Goal: Task Accomplishment & Management: Manage account settings

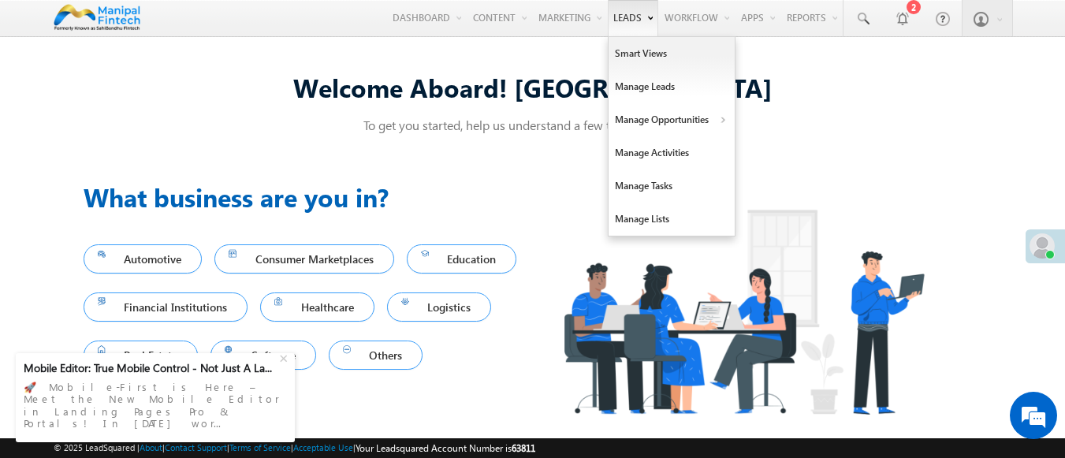
scroll to position [10, 0]
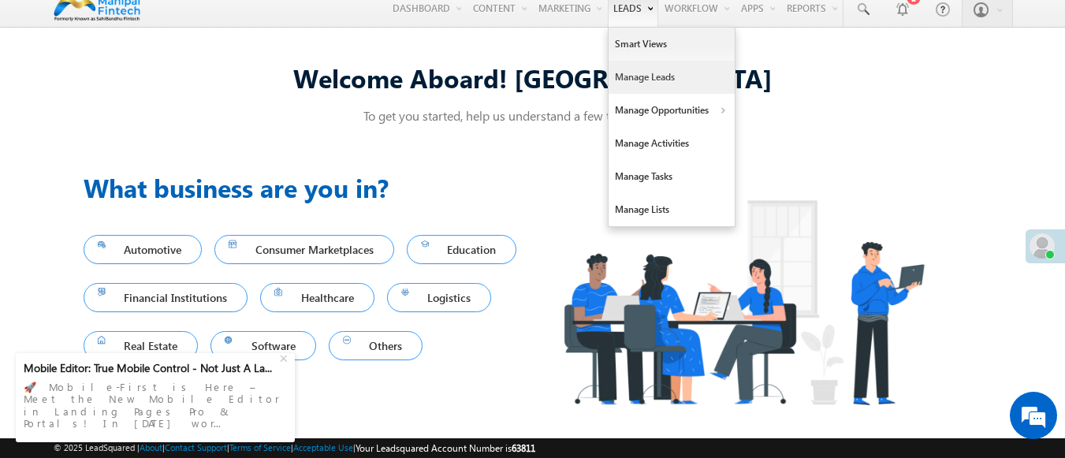
click at [662, 76] on link "Manage Leads" at bounding box center [672, 77] width 126 height 33
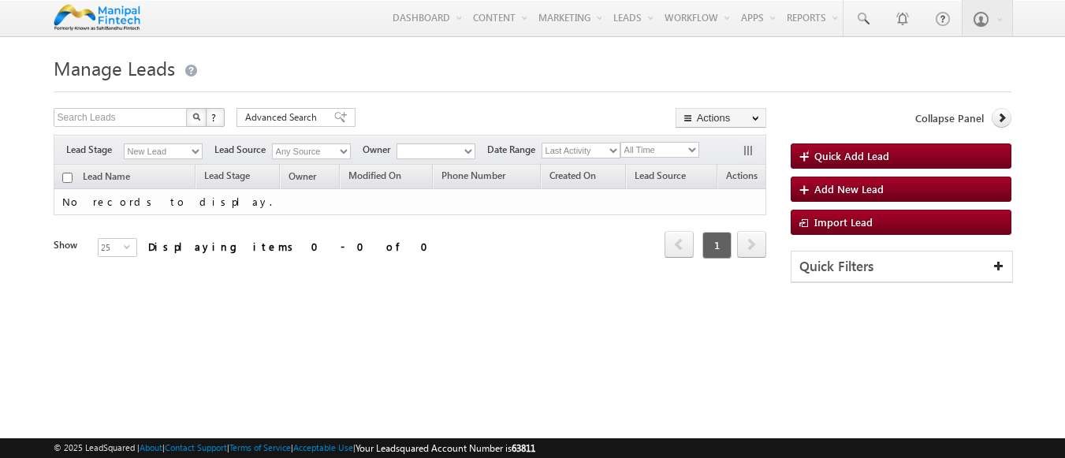
type input "9747190941"
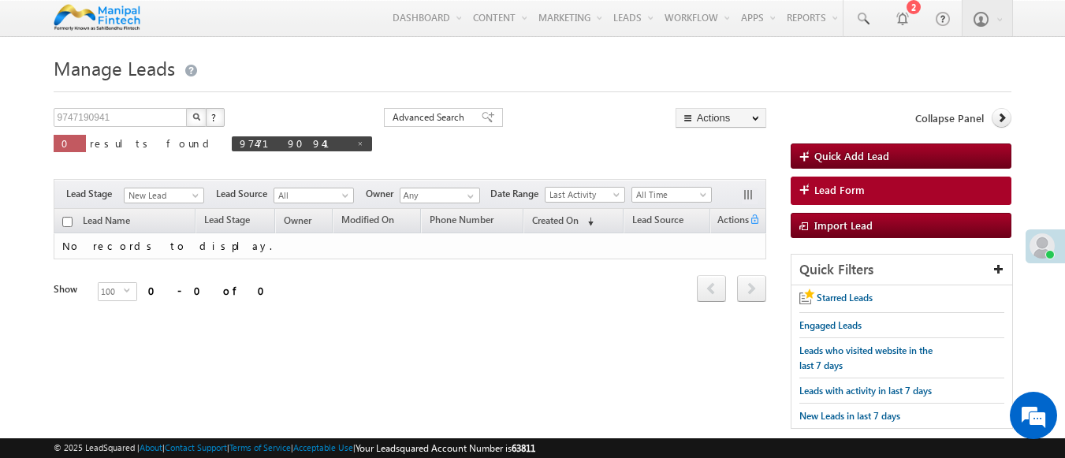
click at [838, 191] on span "Lead Form" at bounding box center [839, 190] width 50 height 14
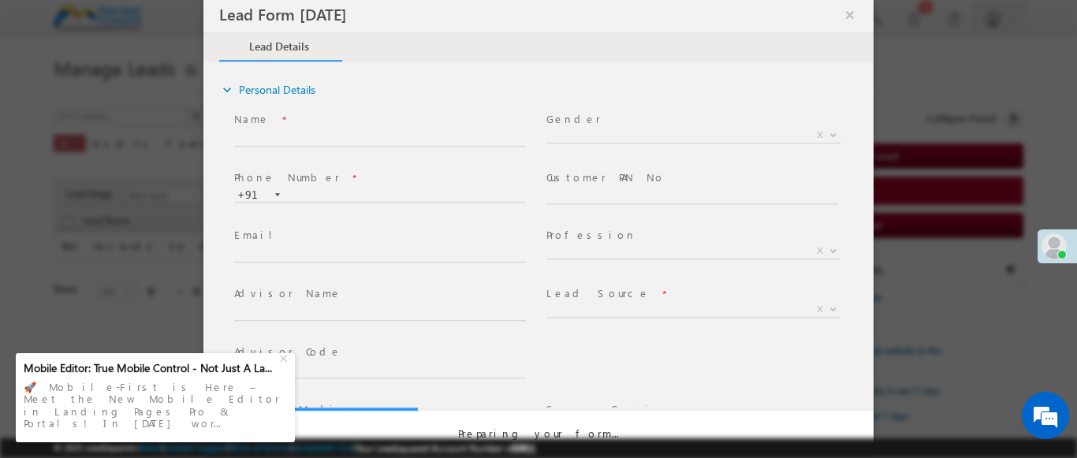
select select "Open"
select select "Prospecting"
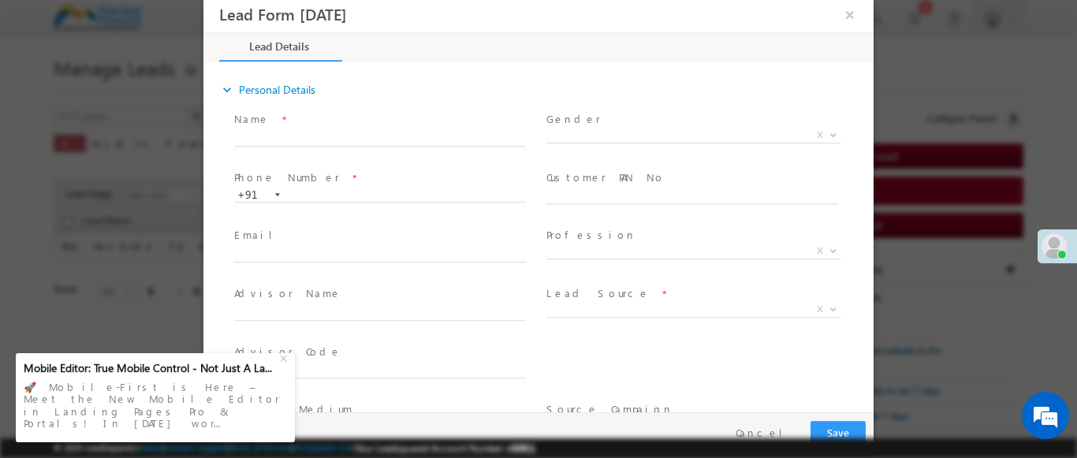
type input "[DATE] 1:56 PM"
type input "0"
